Goal: Task Accomplishment & Management: Manage account settings

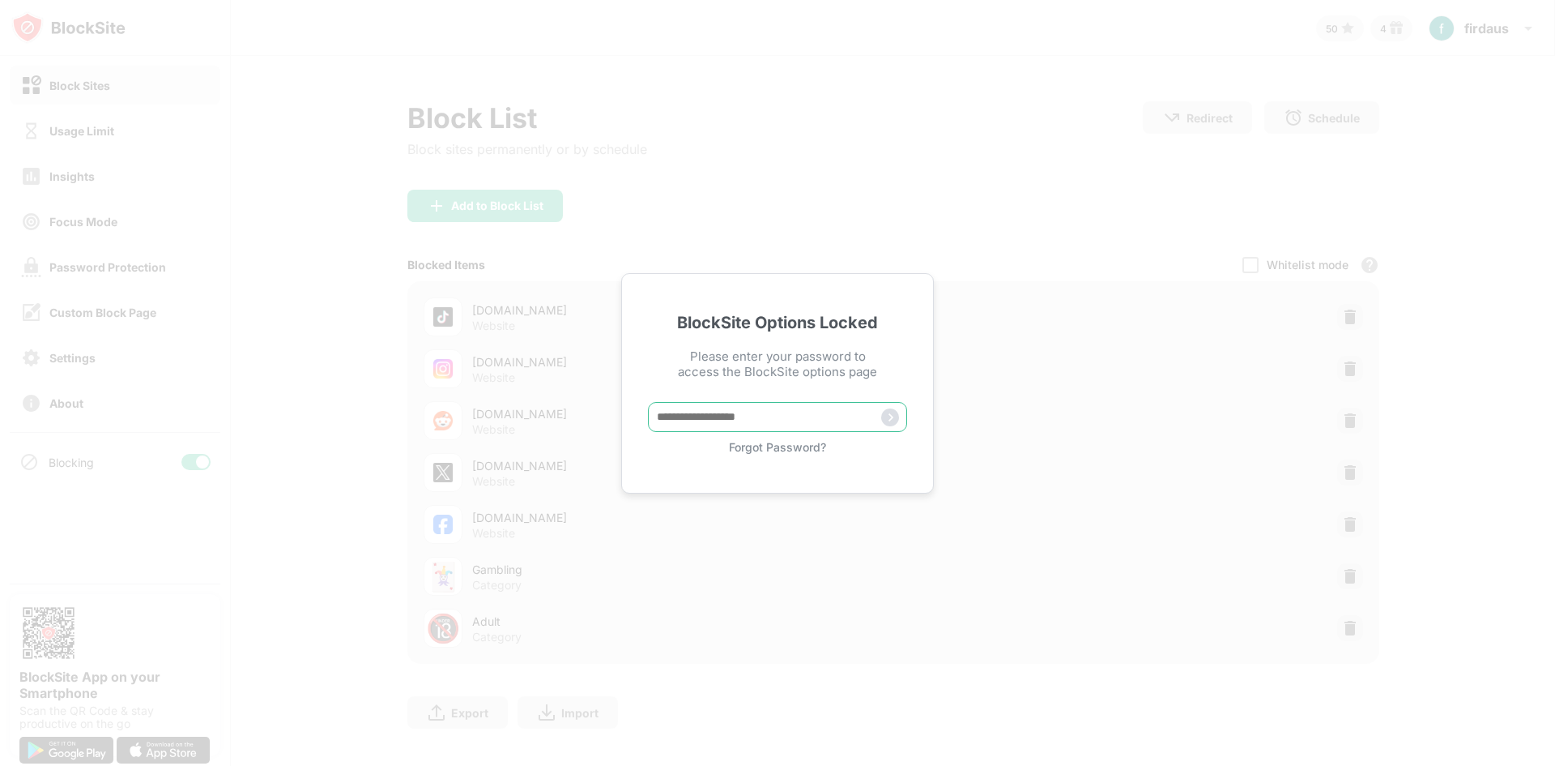
click at [840, 410] on input "text" at bounding box center [777, 417] width 259 height 30
type input "**********"
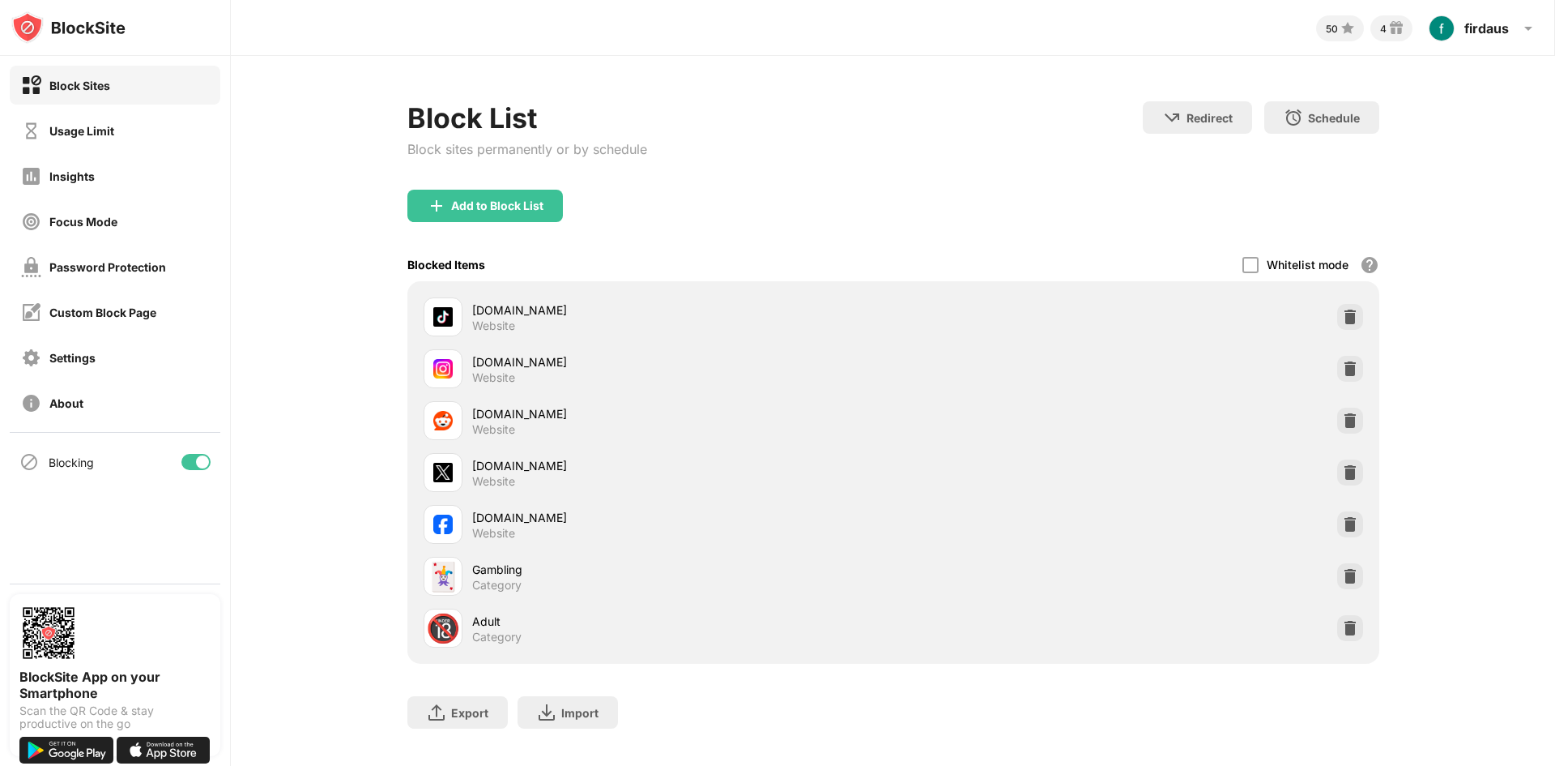
click at [1128, 657] on div "[DOMAIN_NAME] Website [DOMAIN_NAME] Website [DOMAIN_NAME] Website [DOMAIN_NAME]…" at bounding box center [893, 472] width 972 height 382
click at [479, 624] on div "Adult" at bounding box center [682, 620] width 421 height 17
click at [1246, 264] on div at bounding box center [1251, 265] width 16 height 16
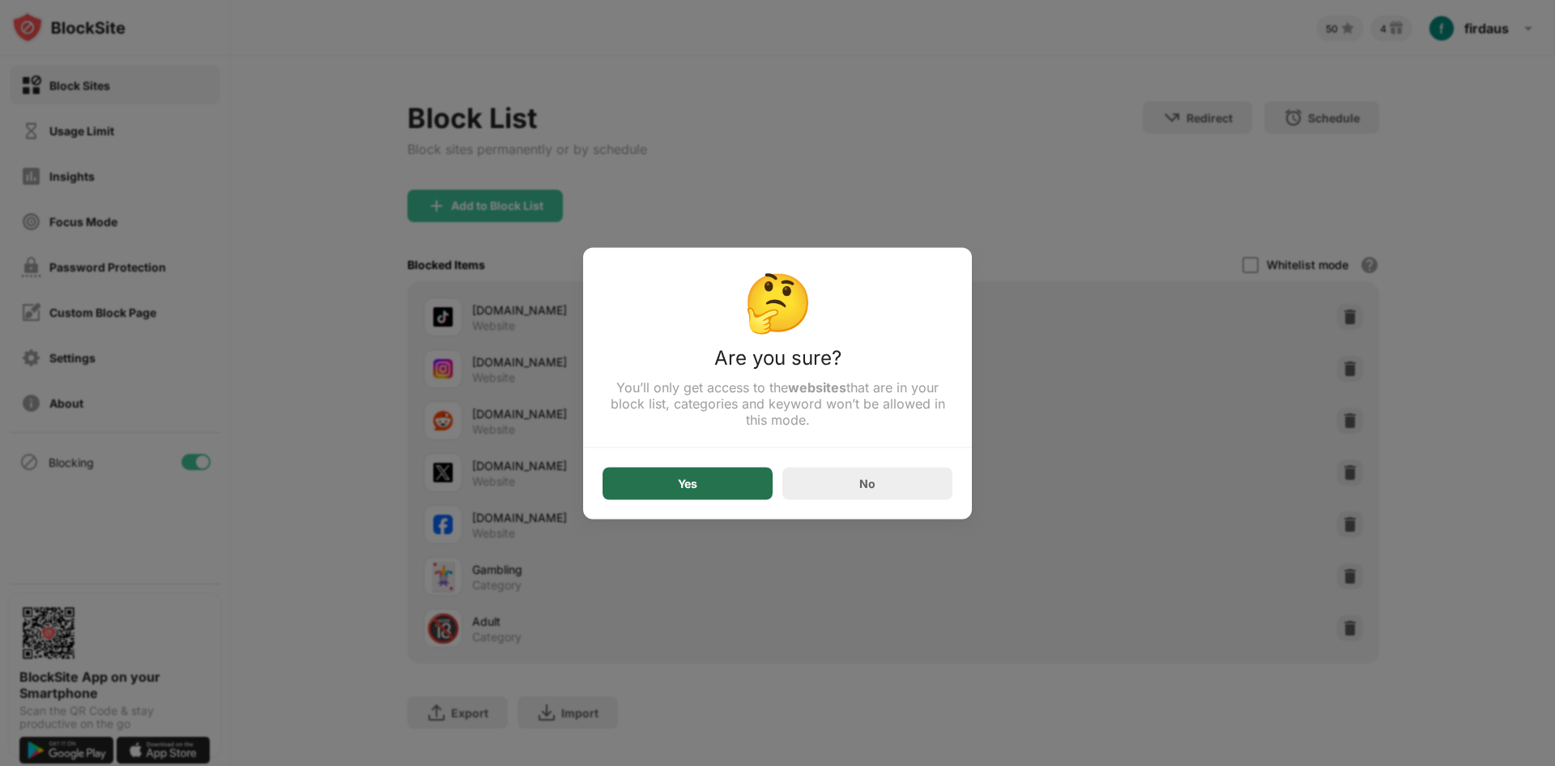
click at [681, 489] on div "Yes" at bounding box center [687, 482] width 19 height 13
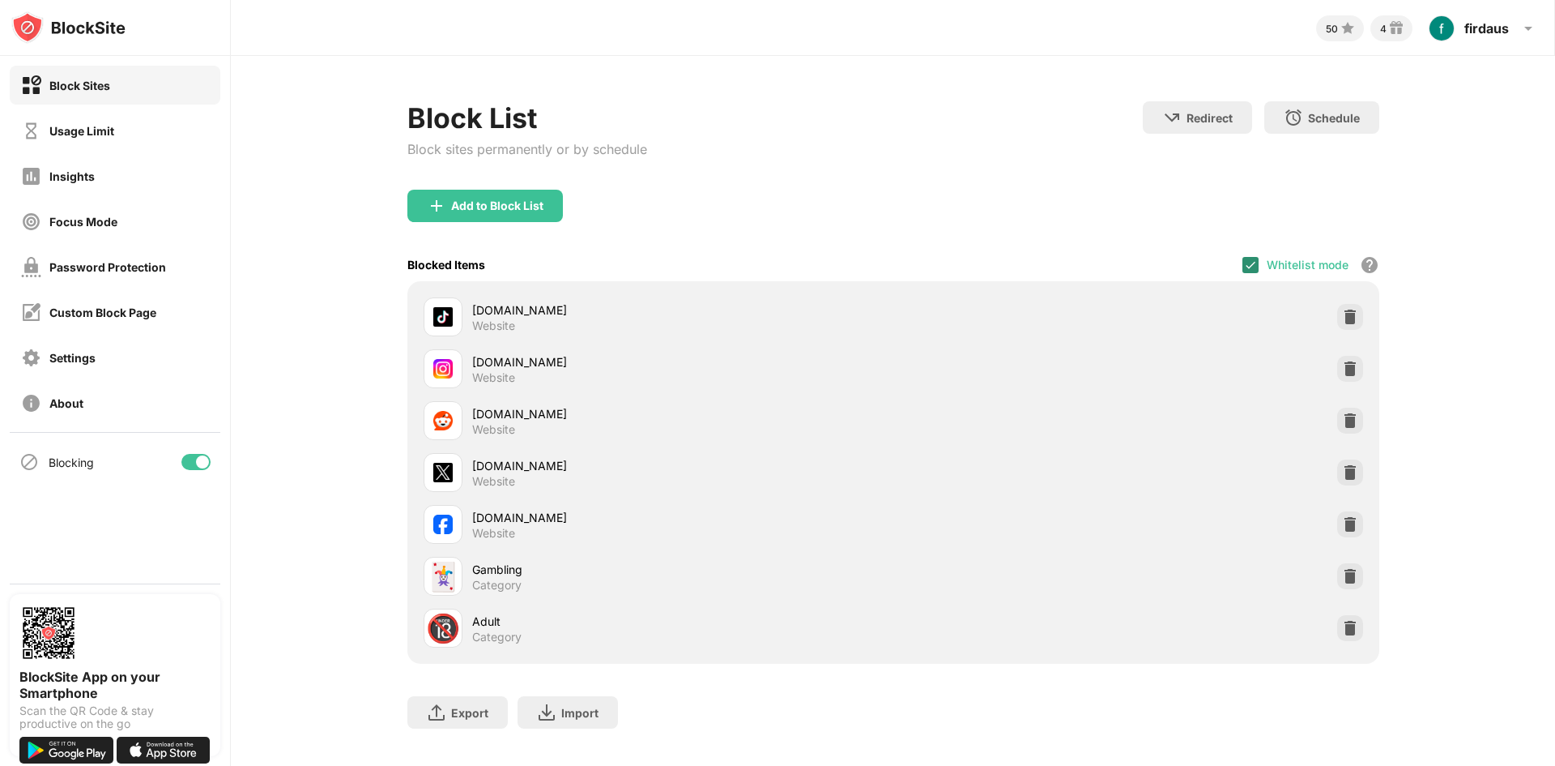
click at [1243, 262] on div at bounding box center [1251, 265] width 16 height 16
click at [1352, 629] on div at bounding box center [1350, 628] width 26 height 26
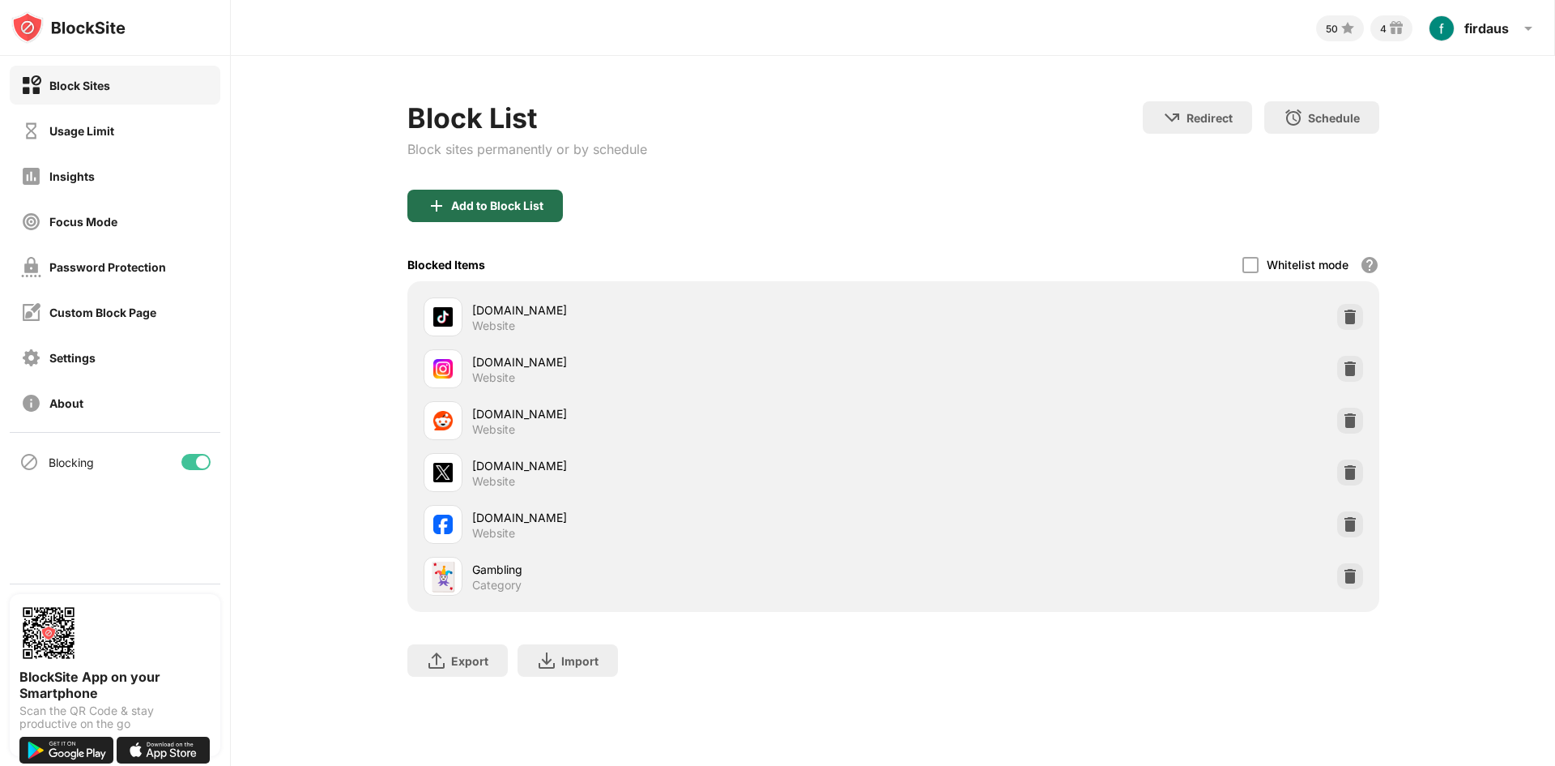
click at [544, 212] on div "Add to Block List" at bounding box center [485, 206] width 156 height 32
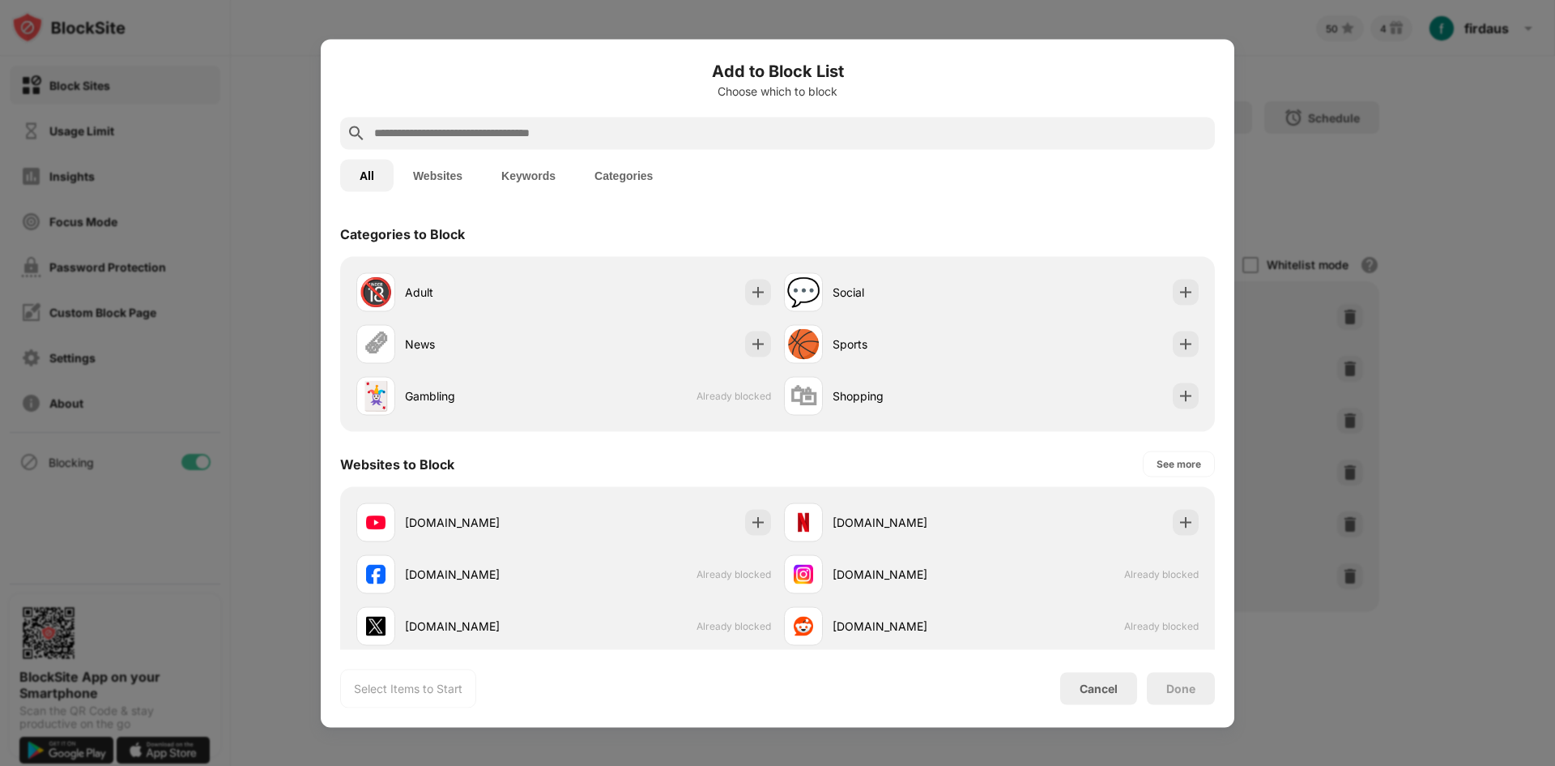
click at [615, 165] on button "Categories" at bounding box center [623, 175] width 97 height 32
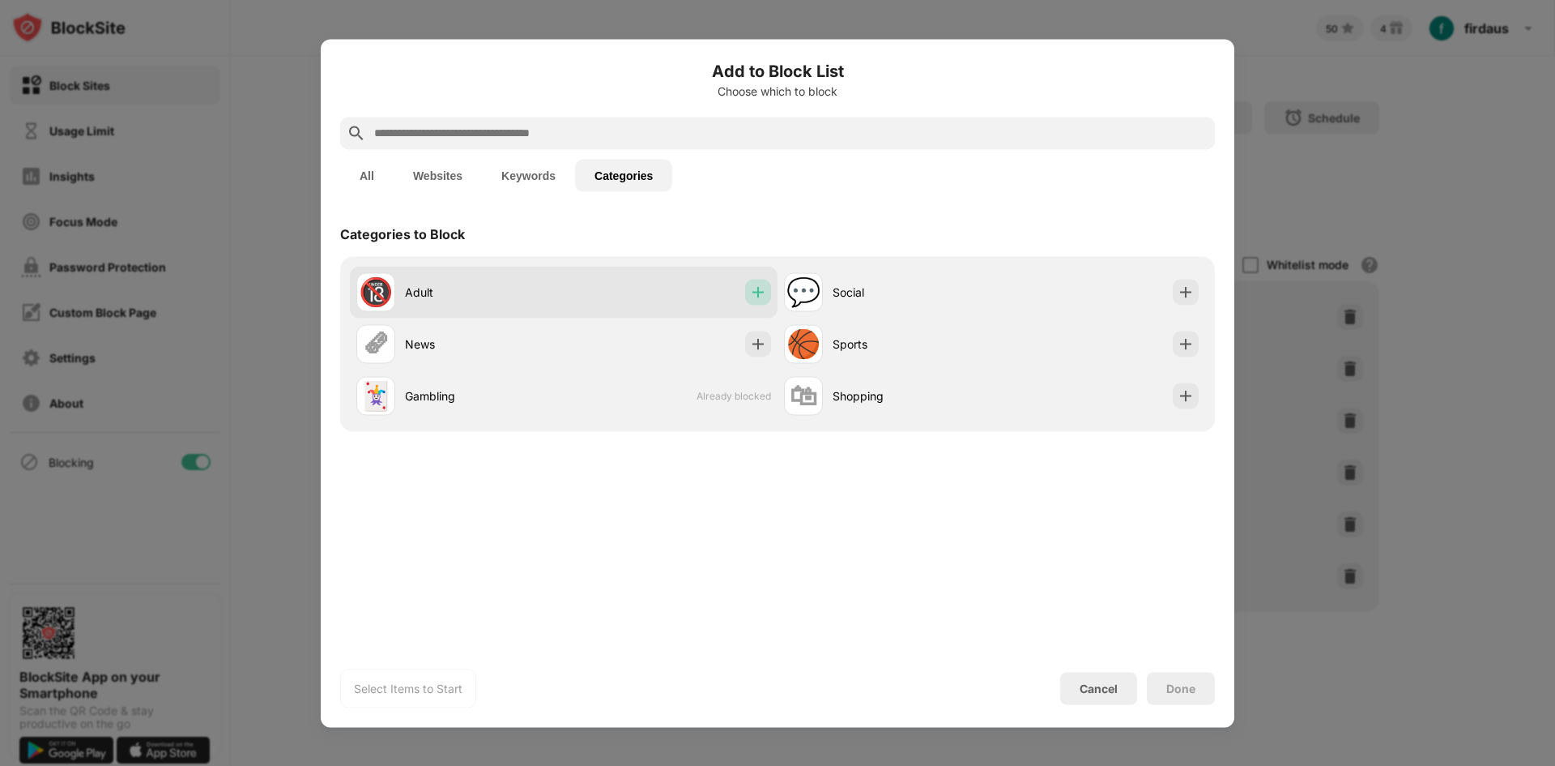
click at [757, 291] on img at bounding box center [758, 292] width 16 height 16
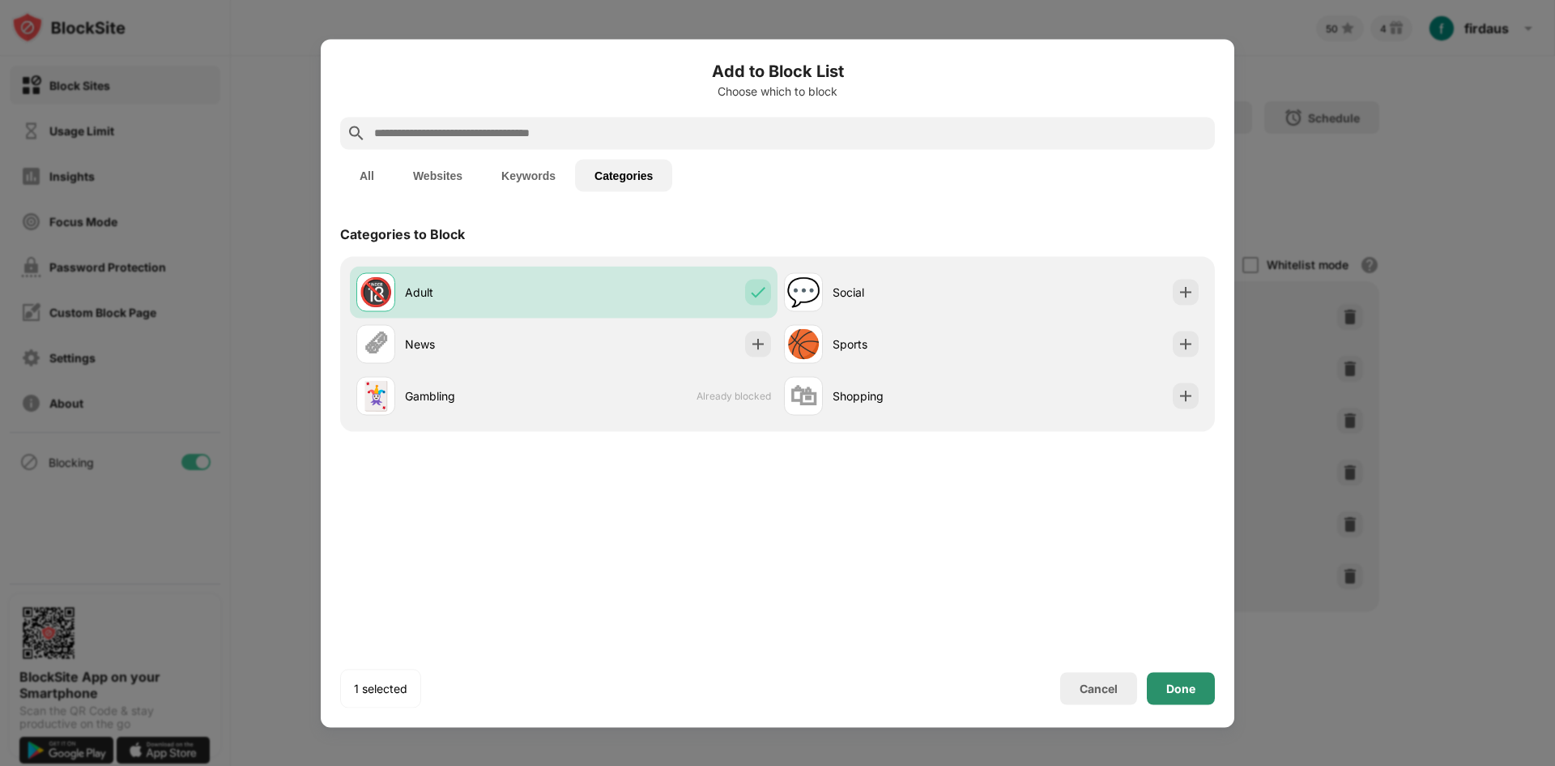
click at [1193, 689] on div "Done" at bounding box center [1181, 687] width 29 height 13
